Goal: Task Accomplishment & Management: Use online tool/utility

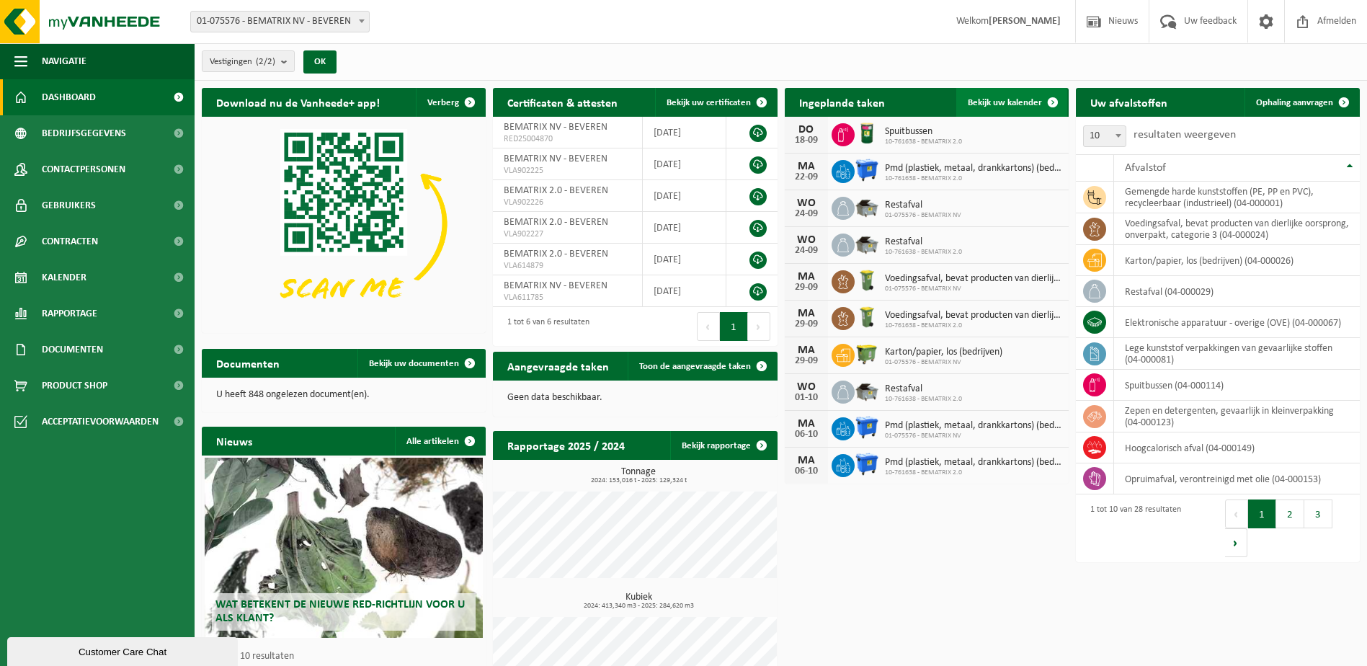
click at [1036, 106] on span "Bekijk uw kalender" at bounding box center [1005, 102] width 74 height 9
click at [1308, 101] on span "Ophaling aanvragen" at bounding box center [1294, 102] width 77 height 9
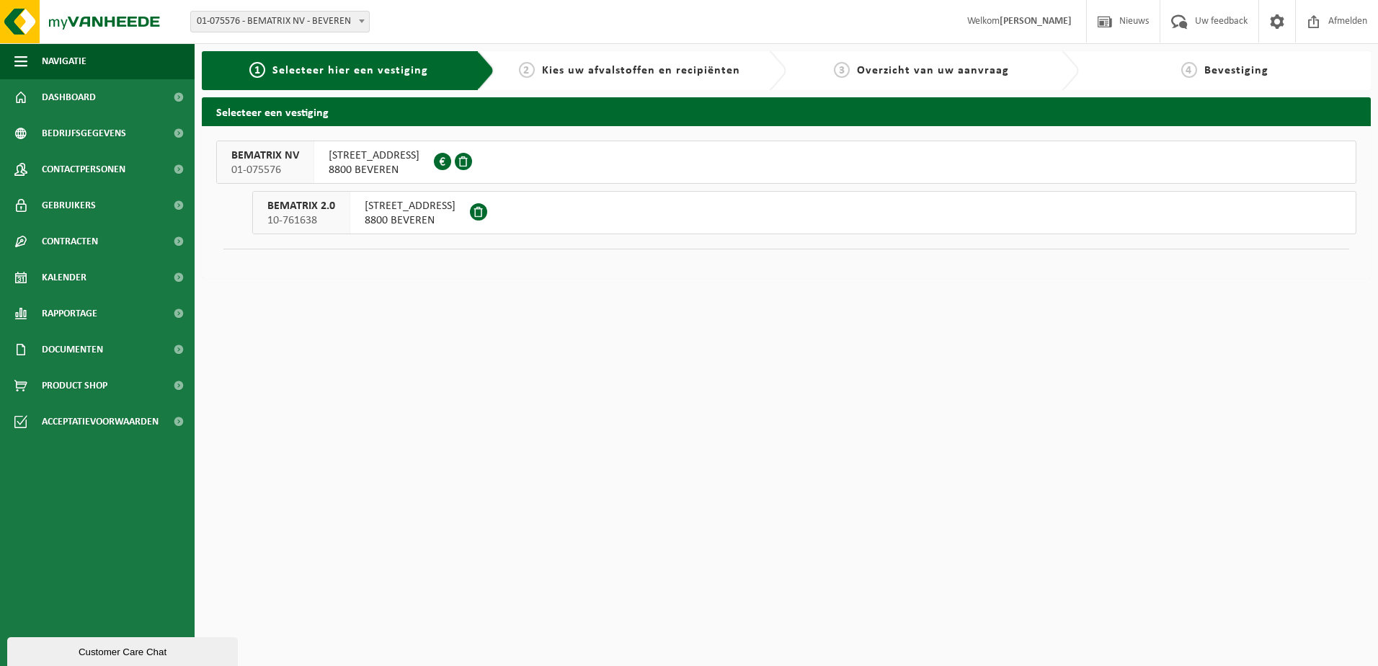
click at [395, 219] on span "8800 BEVEREN" at bounding box center [410, 220] width 91 height 14
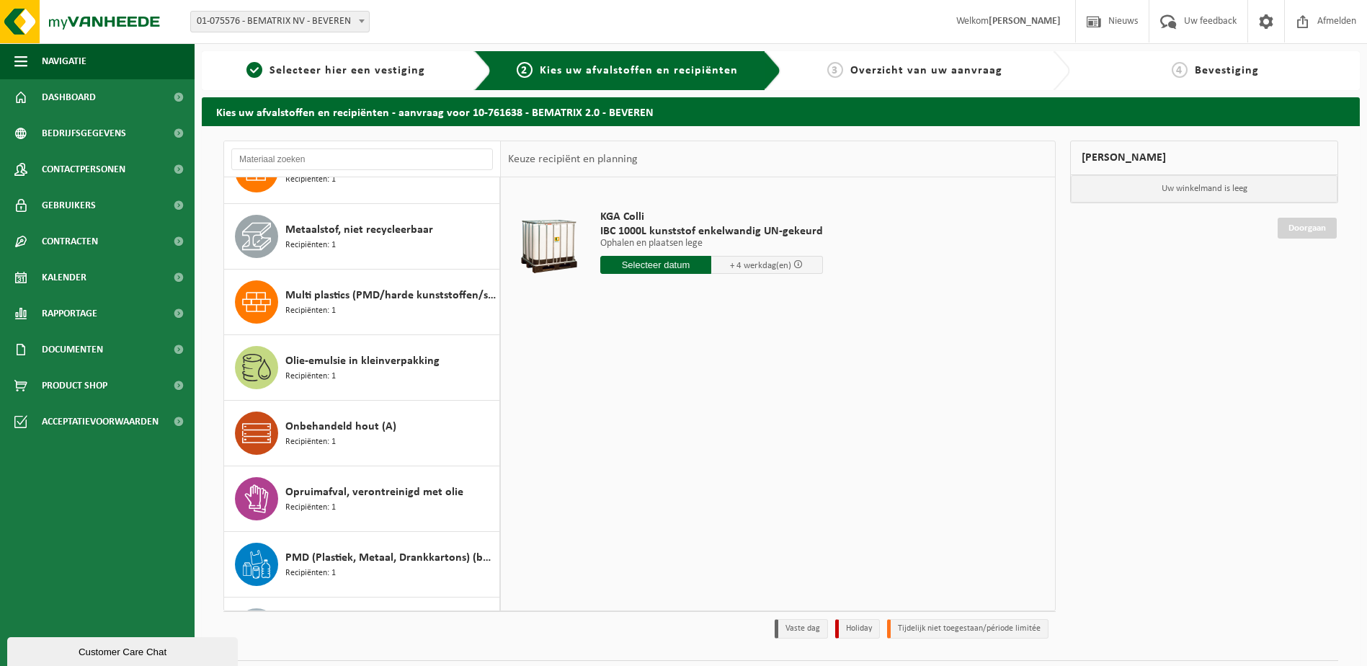
scroll to position [649, 0]
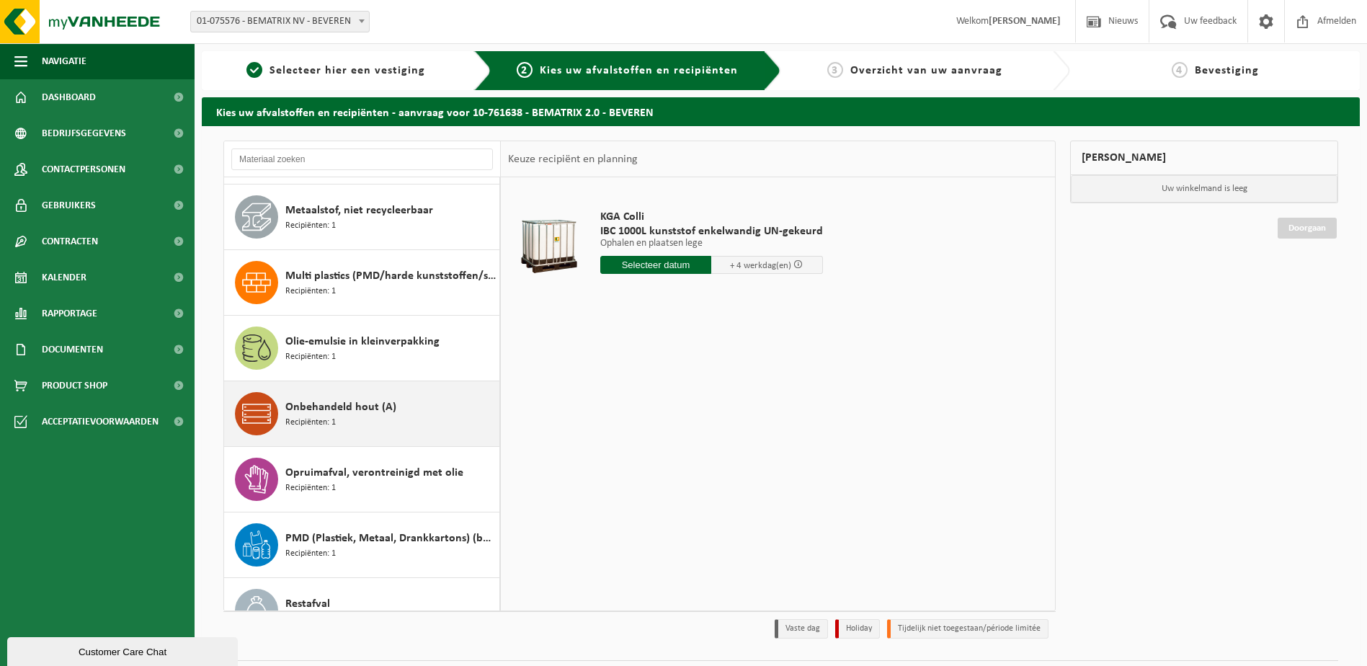
click at [362, 405] on span "Onbehandeld hout (A)" at bounding box center [340, 407] width 111 height 17
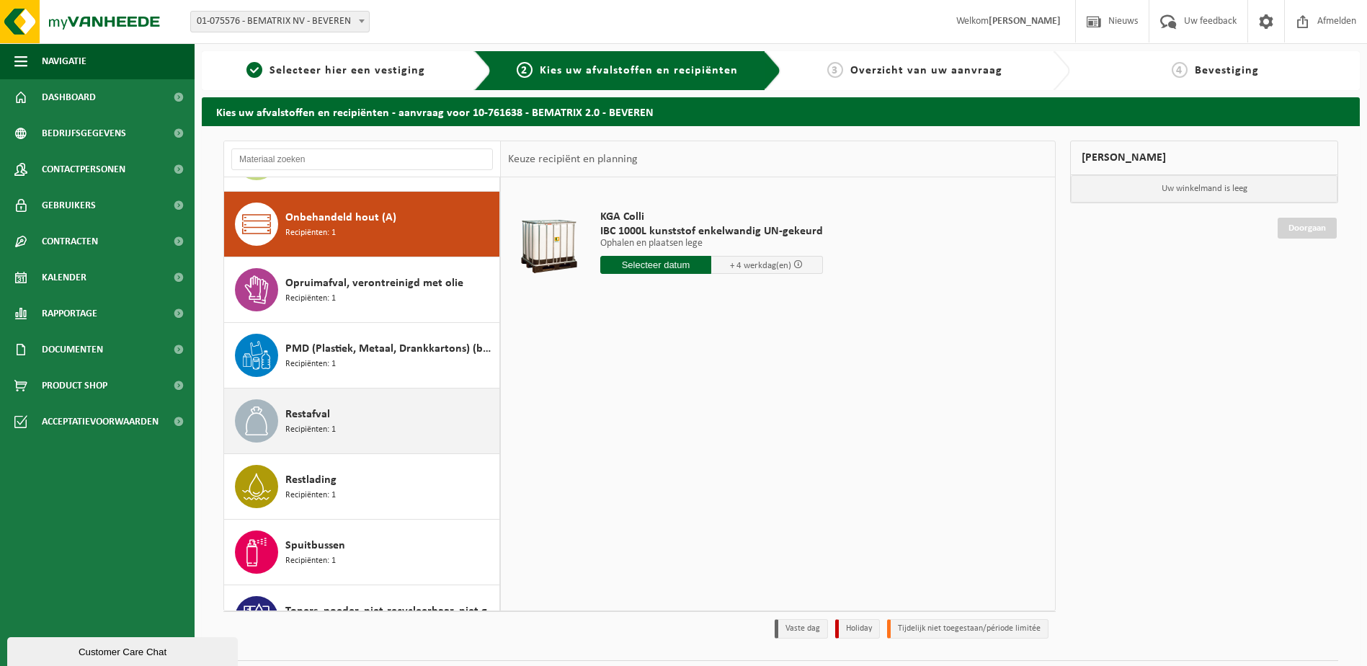
scroll to position [853, 0]
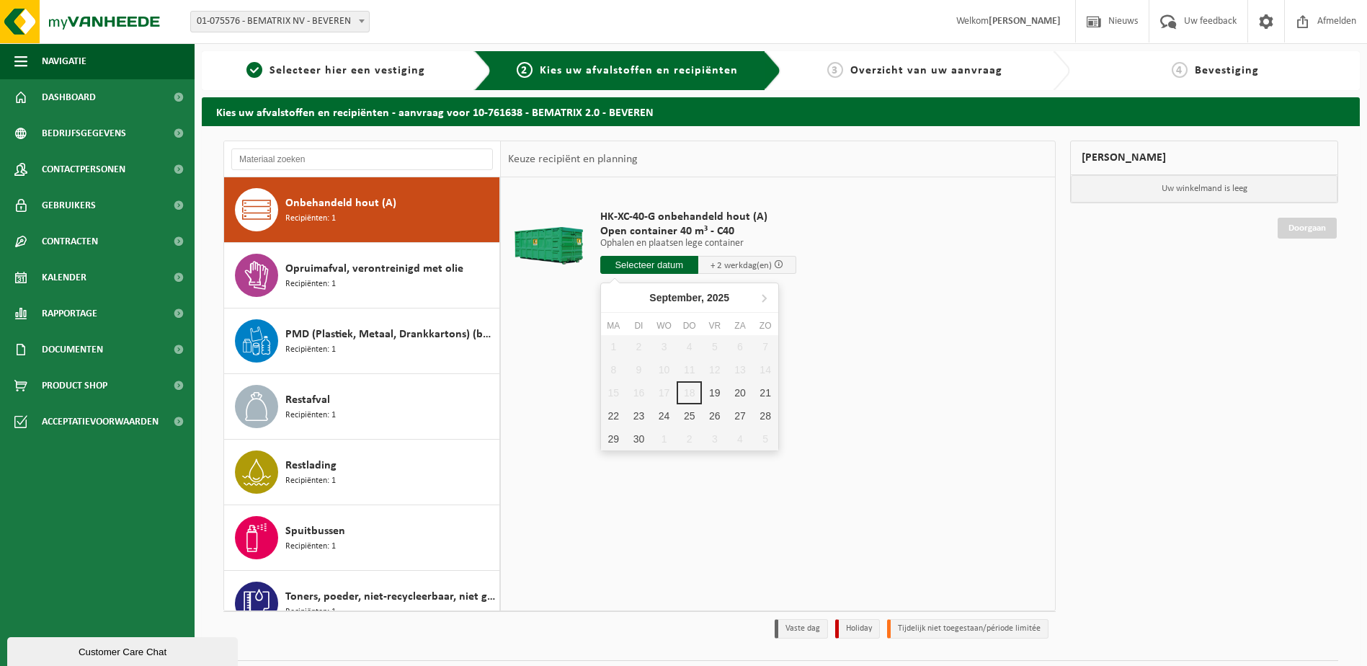
click at [651, 272] on input "text" at bounding box center [649, 265] width 98 height 18
click at [716, 387] on div "19" at bounding box center [714, 392] width 25 height 23
type input "Van 2025-09-19"
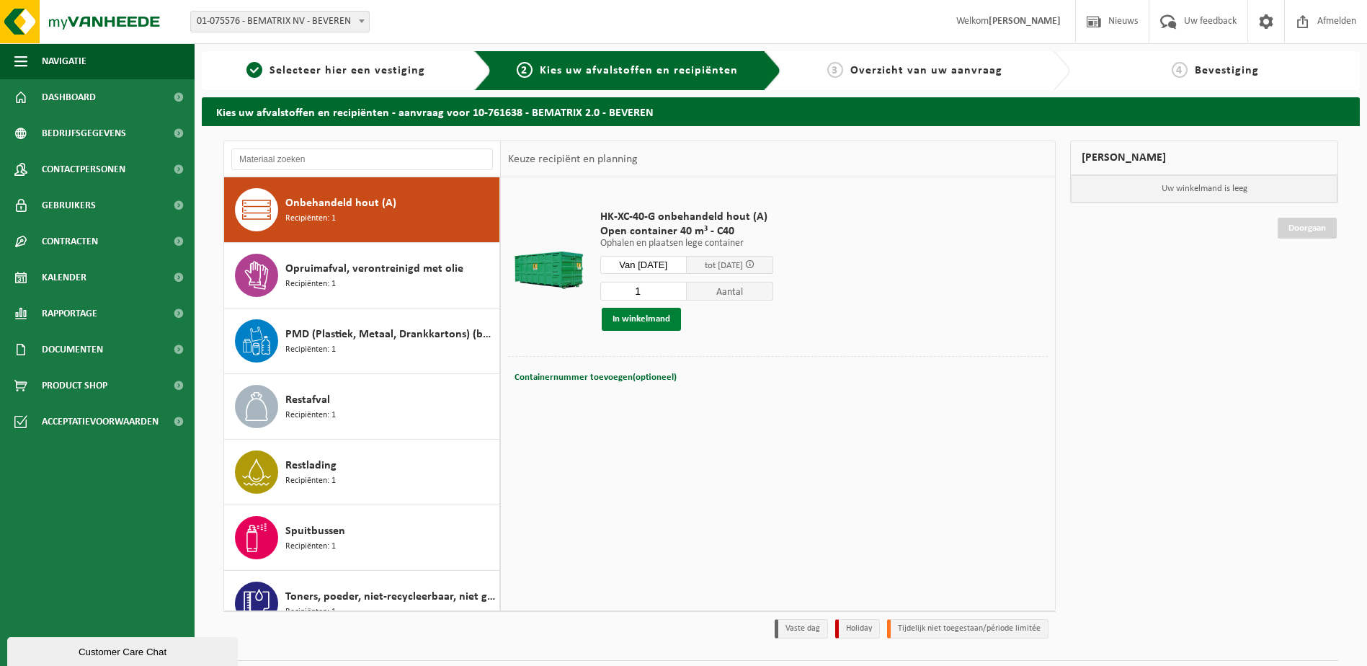
click at [660, 322] on button "In winkelmand" at bounding box center [641, 319] width 79 height 23
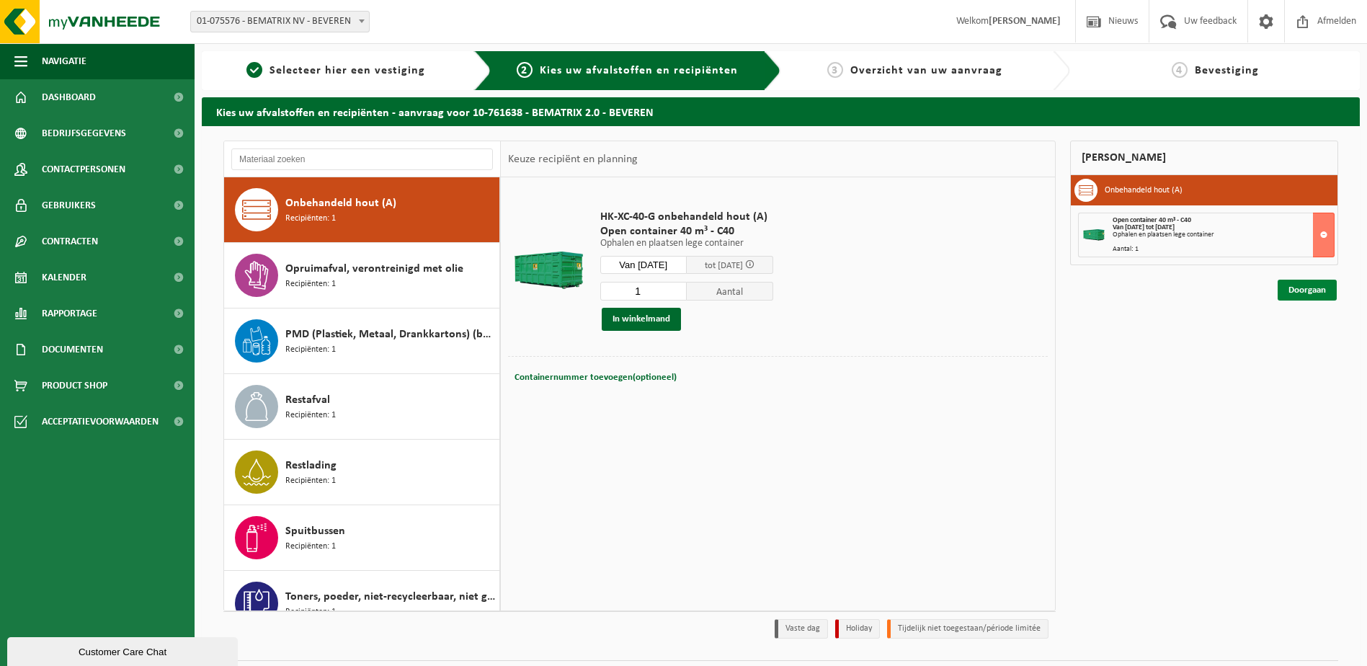
click at [1313, 293] on link "Doorgaan" at bounding box center [1307, 290] width 59 height 21
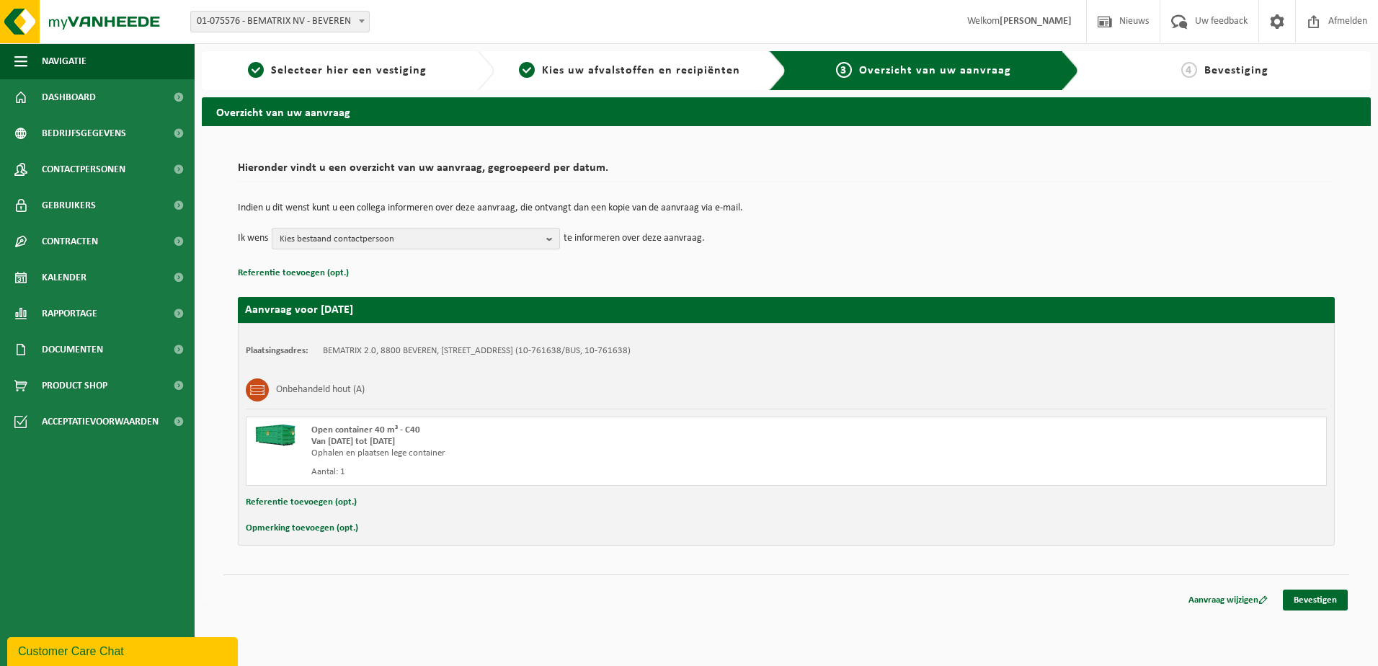
click at [550, 234] on b "button" at bounding box center [552, 238] width 13 height 20
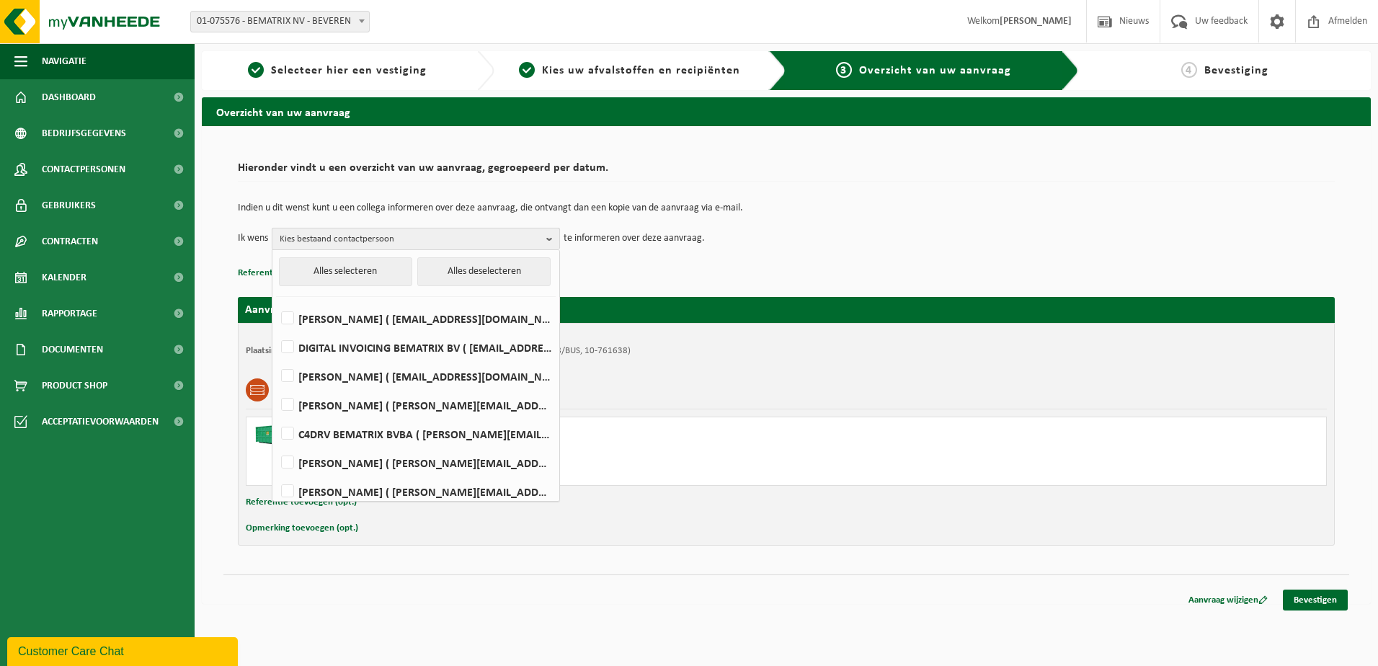
click at [550, 234] on b "button" at bounding box center [552, 238] width 13 height 21
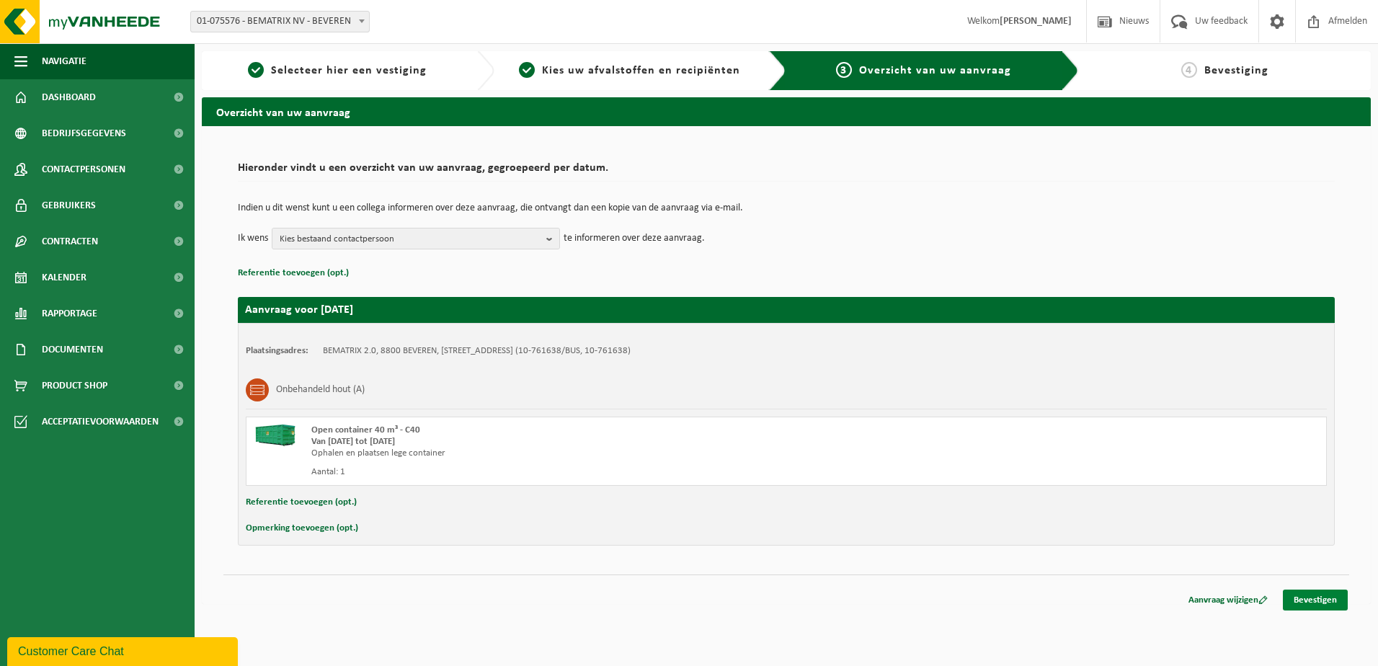
click at [1310, 601] on link "Bevestigen" at bounding box center [1315, 599] width 65 height 21
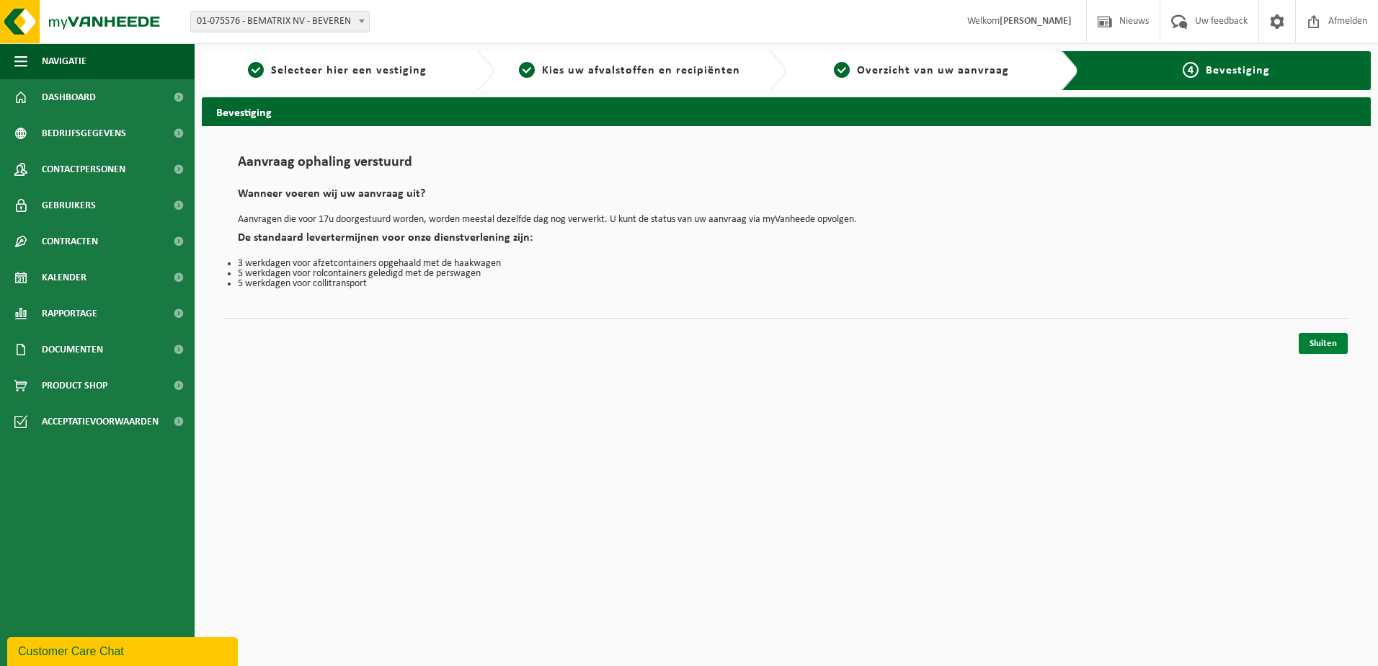
click at [1317, 346] on link "Sluiten" at bounding box center [1323, 343] width 49 height 21
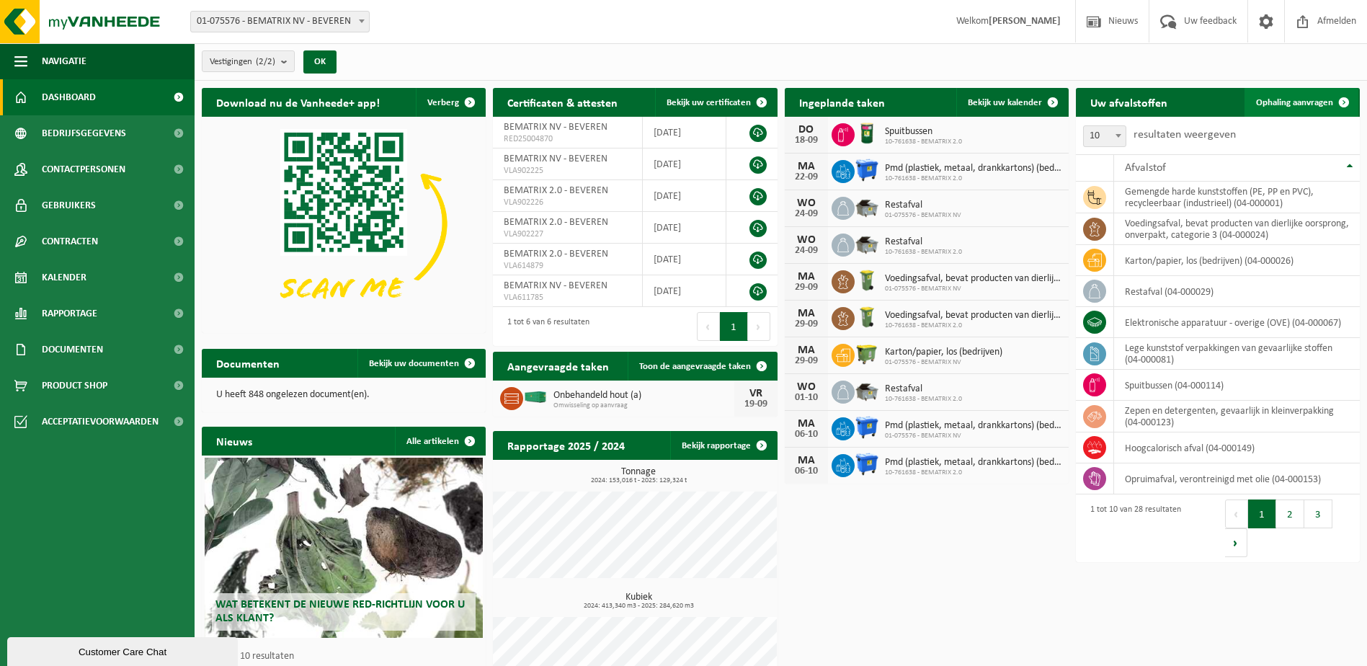
click at [1337, 96] on span at bounding box center [1344, 102] width 29 height 29
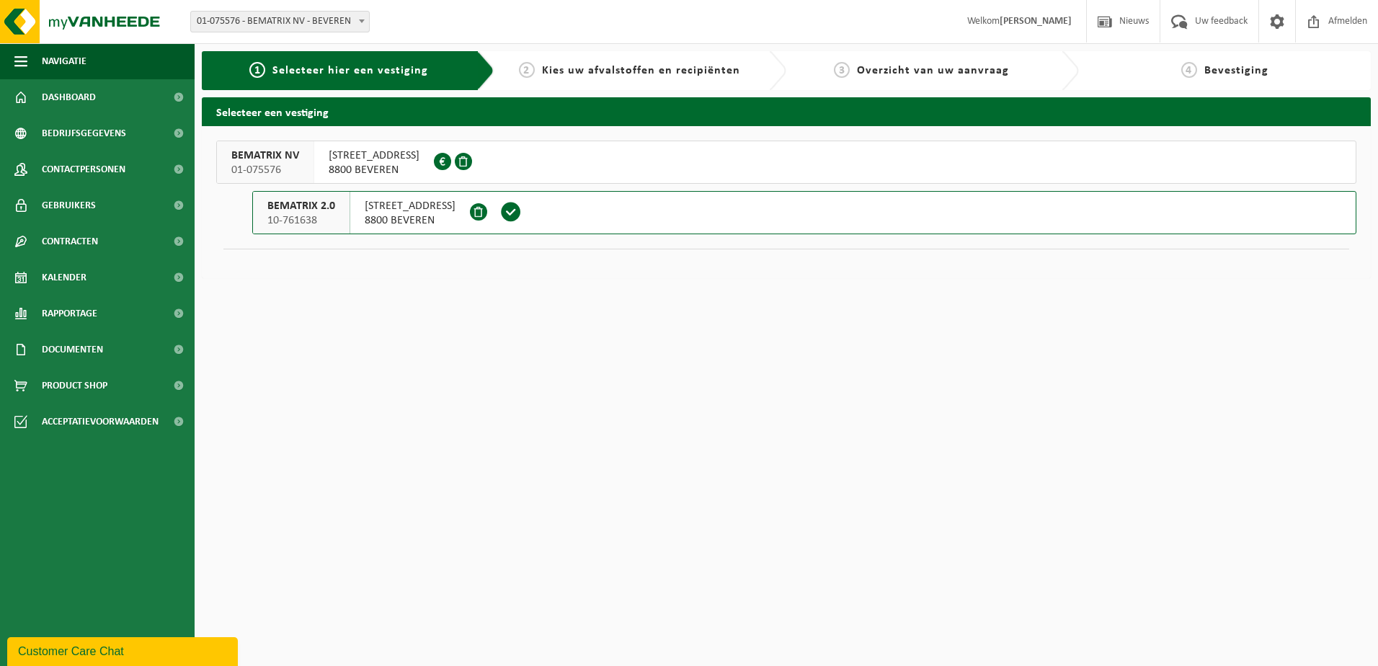
click at [351, 219] on div "[STREET_ADDRESS]" at bounding box center [410, 213] width 120 height 42
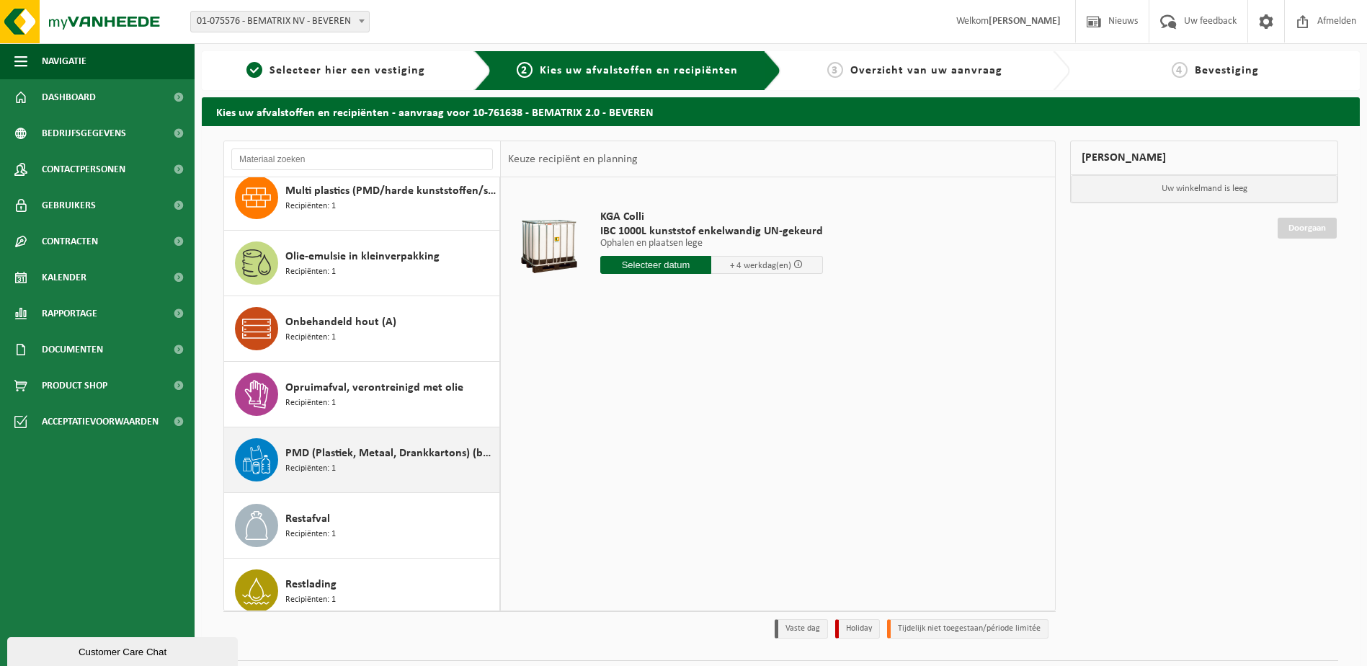
scroll to position [721, 0]
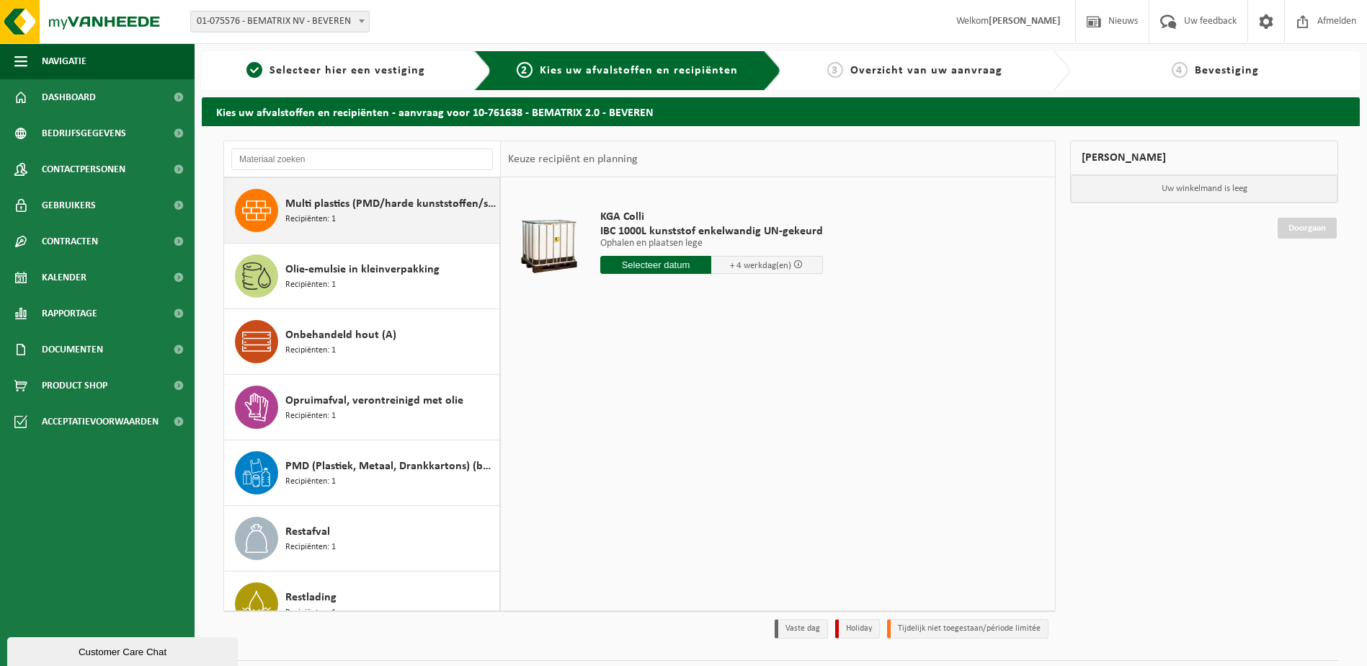
click at [352, 214] on div "Multi plastics (PMD/harde kunststoffen/spanbanden/EPS/folie naturel/folie gemen…" at bounding box center [390, 210] width 210 height 43
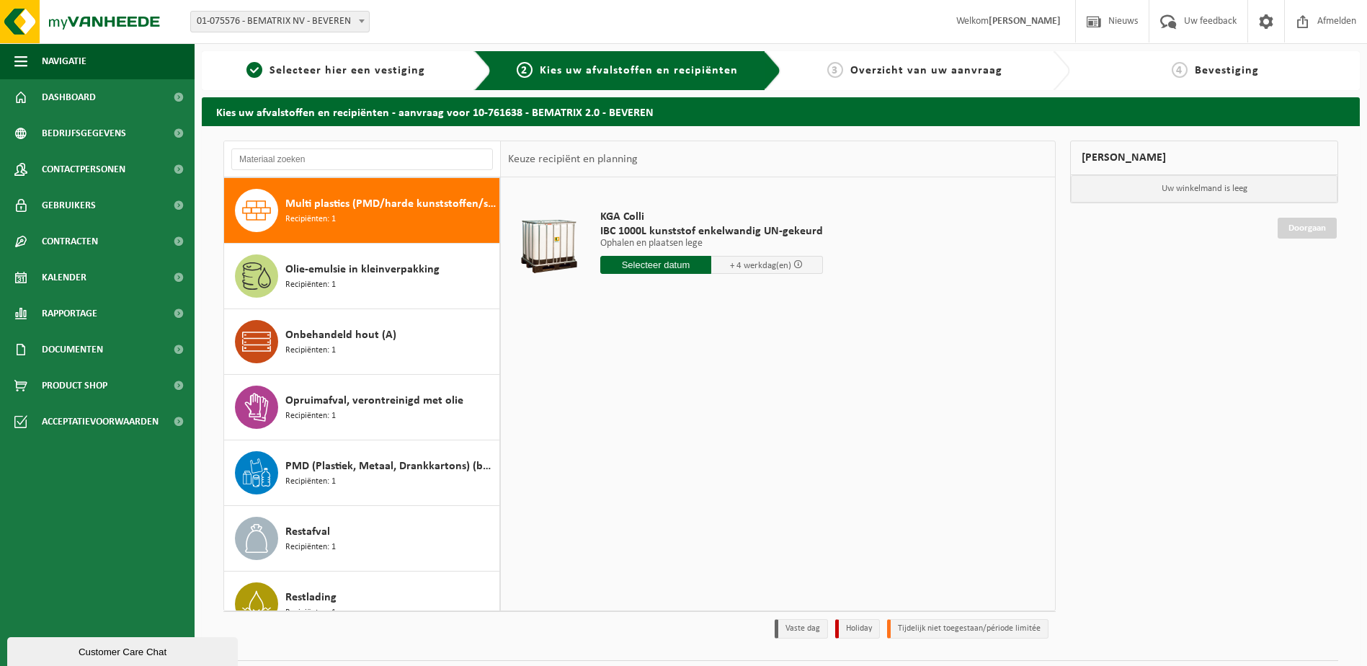
scroll to position [721, 0]
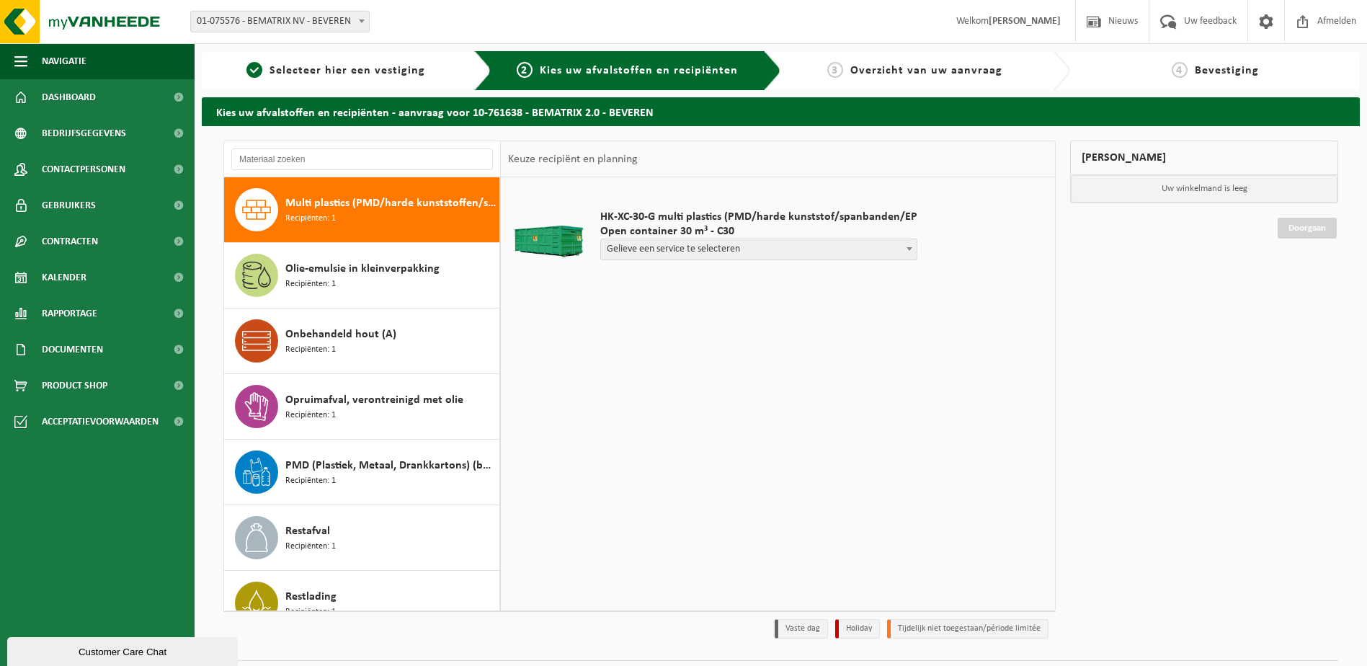
click at [649, 249] on span "Gelieve een service te selecteren" at bounding box center [759, 249] width 316 height 20
select select "P2PL-VEL-099227_HK-XC-30-GN-00_04-001700_72"
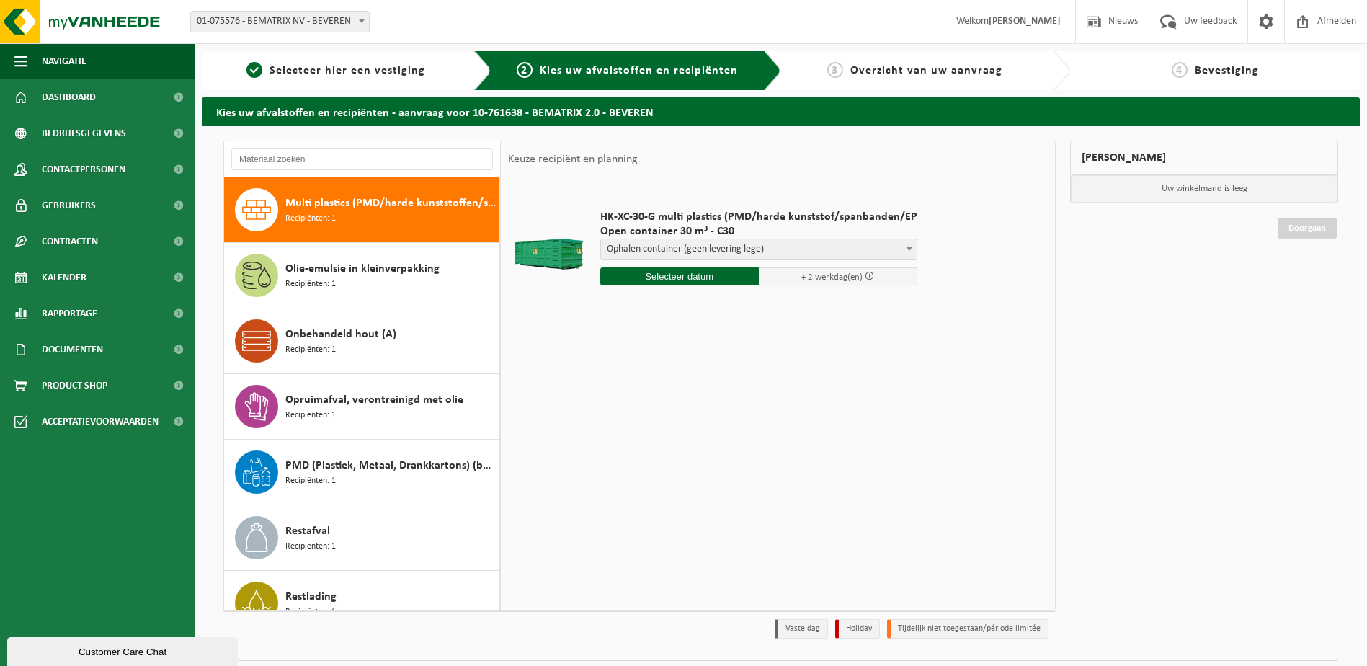
click at [726, 276] on input "text" at bounding box center [679, 276] width 159 height 18
click at [614, 430] on div "22" at bounding box center [613, 427] width 25 height 23
type input "Van 2025-09-22"
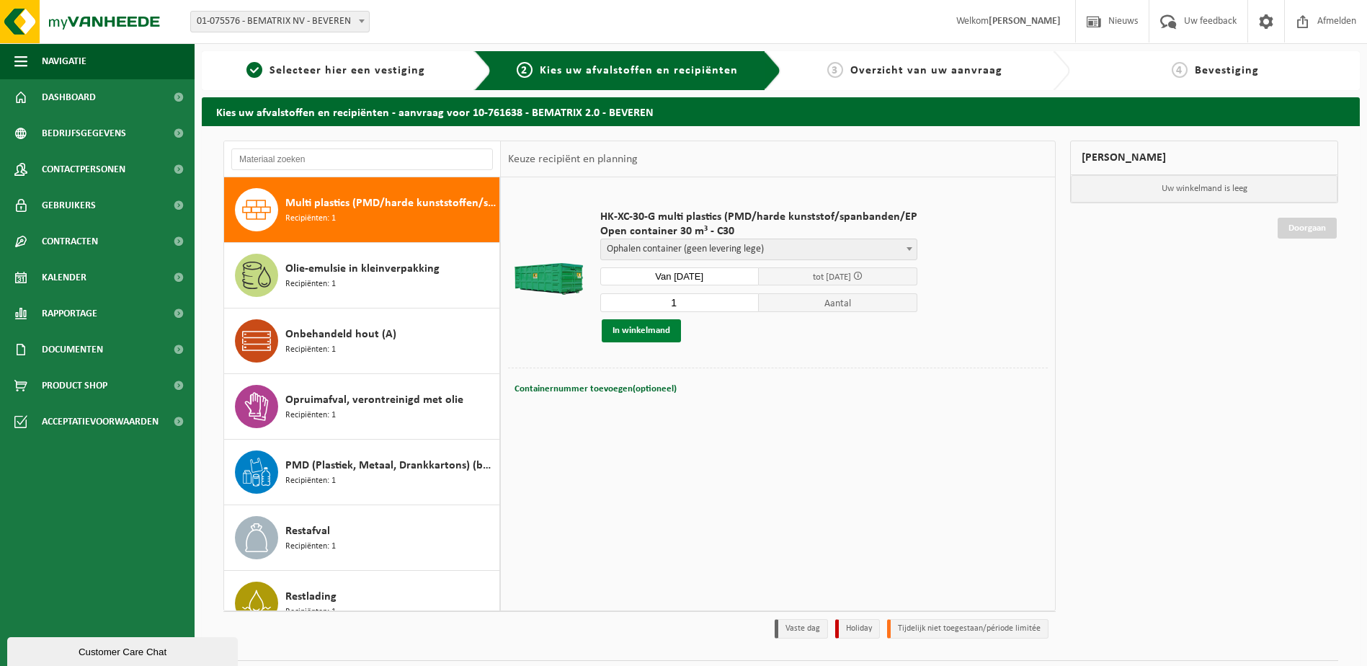
click at [664, 330] on button "In winkelmand" at bounding box center [641, 330] width 79 height 23
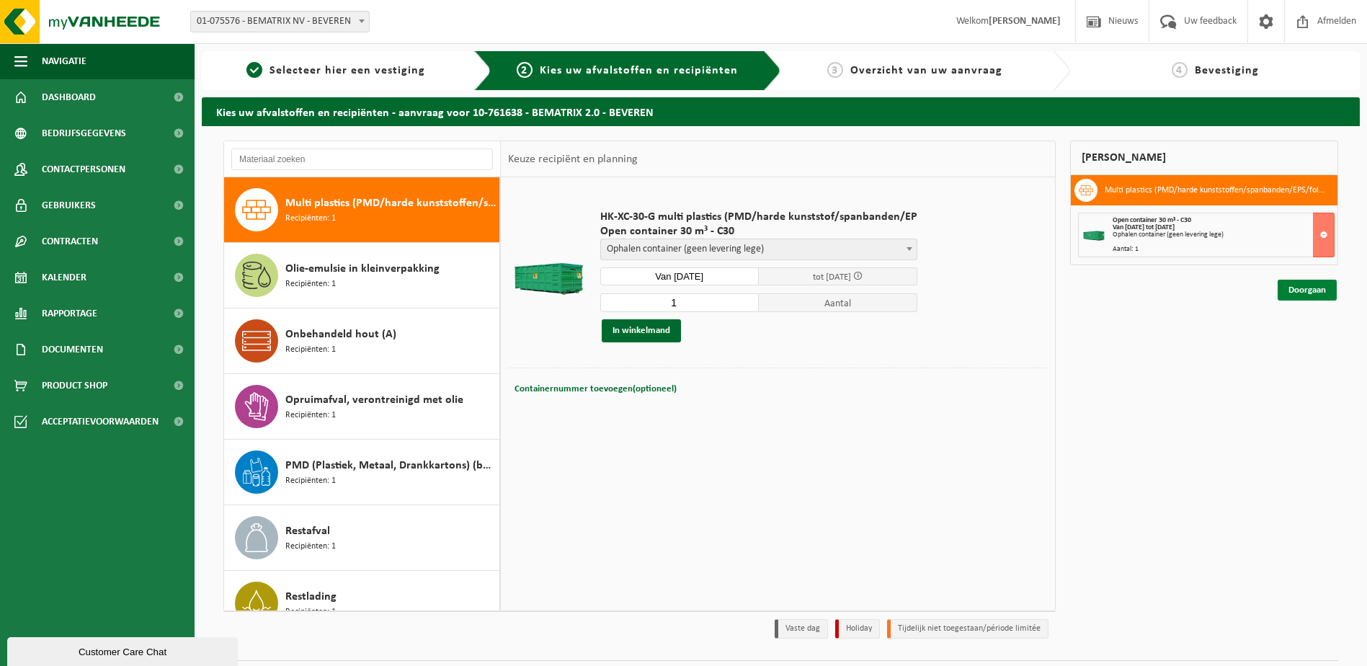
click at [1324, 297] on link "Doorgaan" at bounding box center [1307, 290] width 59 height 21
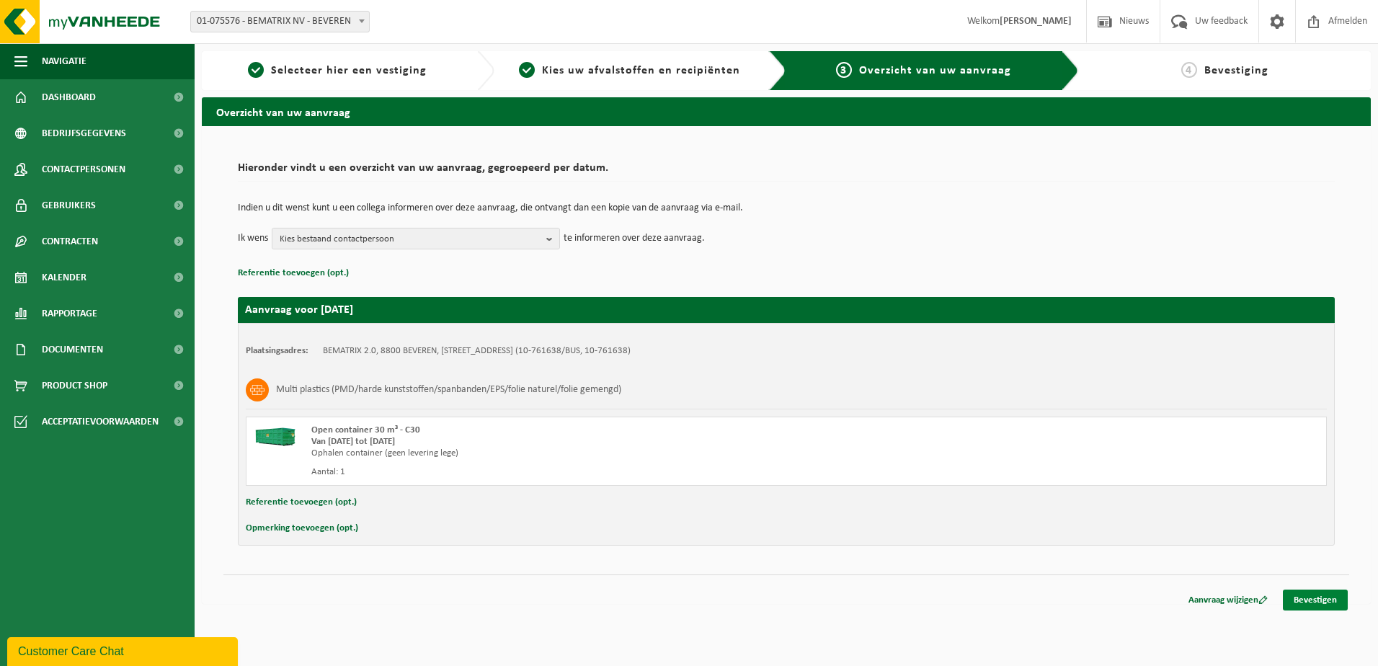
click at [1317, 602] on link "Bevestigen" at bounding box center [1315, 599] width 65 height 21
